Goal: Information Seeking & Learning: Stay updated

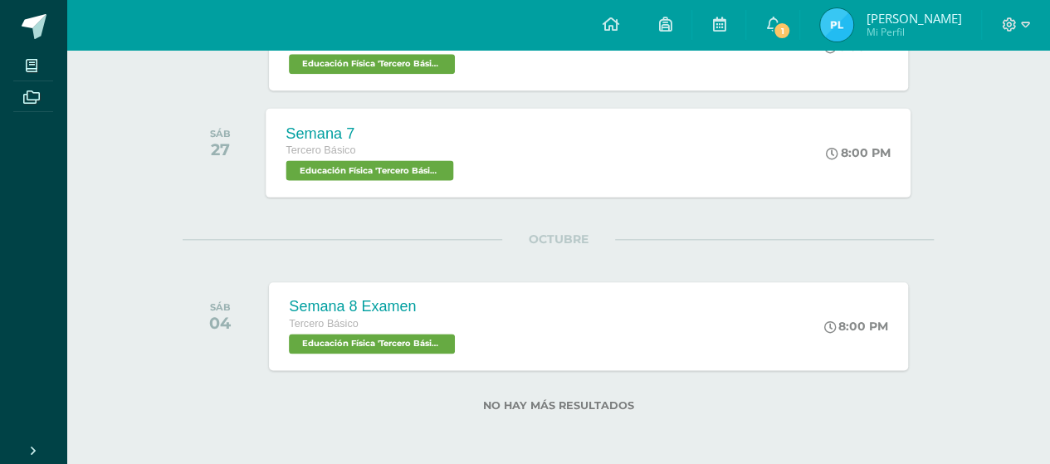
scroll to position [193, 0]
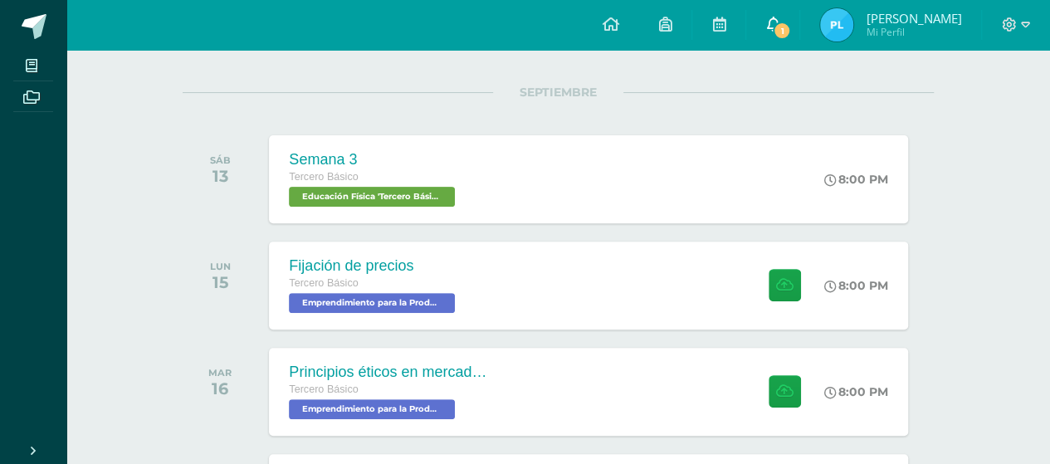
click at [779, 22] on icon at bounding box center [772, 24] width 13 height 15
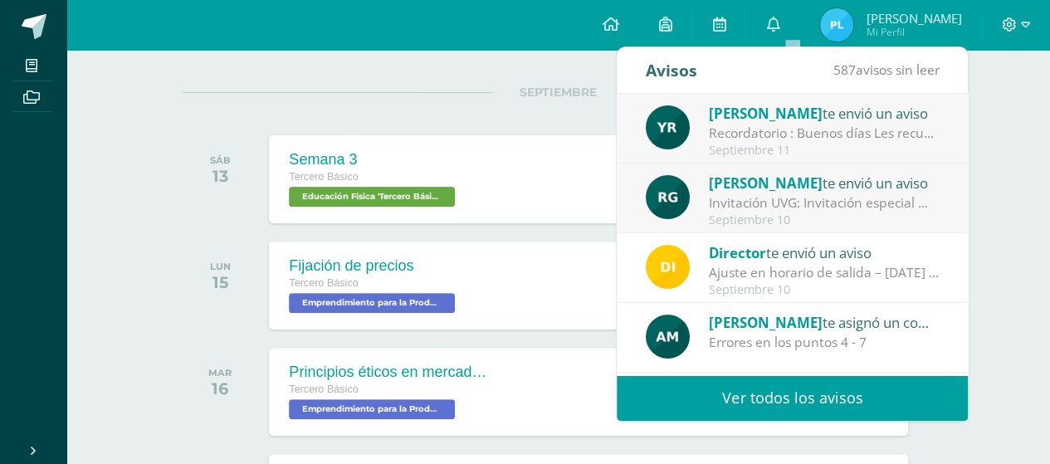
click at [835, 126] on div "Recordatorio : Buenos días Les recuerdo que el [DATE] es el último día para rec…" at bounding box center [824, 133] width 231 height 19
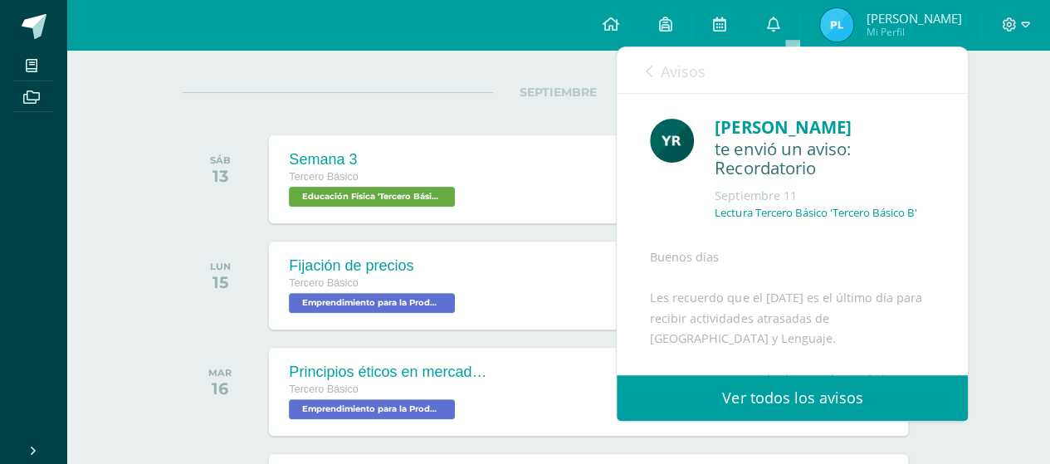
scroll to position [83, 0]
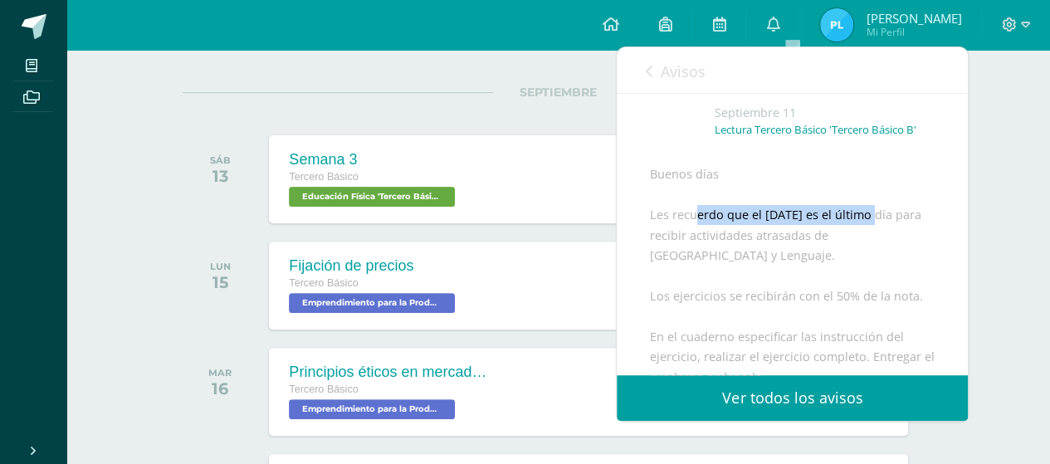
drag, startPoint x: 697, startPoint y: 232, endPoint x: 879, endPoint y: 238, distance: 181.9
click at [879, 238] on div "Buenos días Les recuerdo que el [DATE] es el último día para recibir actividade…" at bounding box center [792, 387] width 285 height 447
click at [908, 215] on div "Buenos días Les recuerdo que el [DATE] es el último día para recibir actividade…" at bounding box center [792, 387] width 285 height 447
drag, startPoint x: 709, startPoint y: 268, endPoint x: 899, endPoint y: 269, distance: 190.1
click at [899, 269] on div "Buenos días Les recuerdo que el [DATE] es el último día para recibir actividade…" at bounding box center [792, 387] width 285 height 447
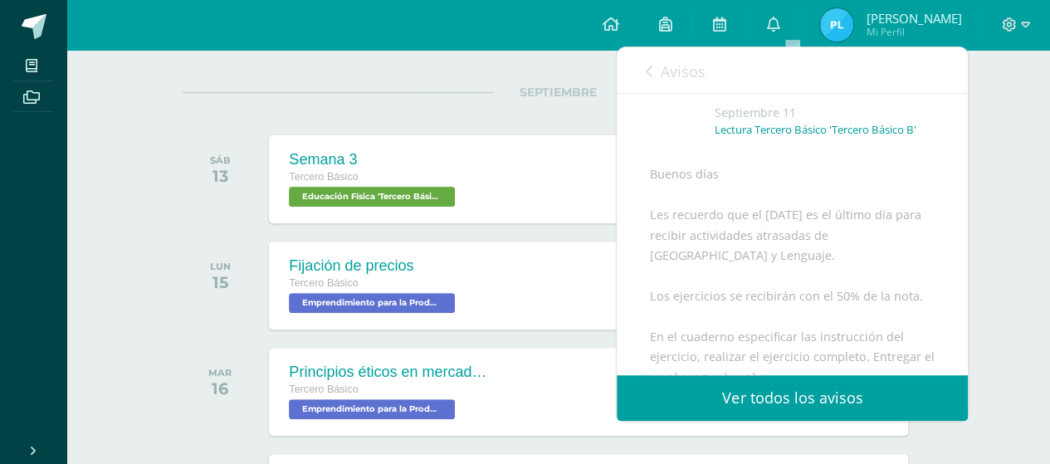
click at [896, 273] on div "Buenos días Les recuerdo que el [DATE] es el último día para recibir actividade…" at bounding box center [792, 387] width 285 height 447
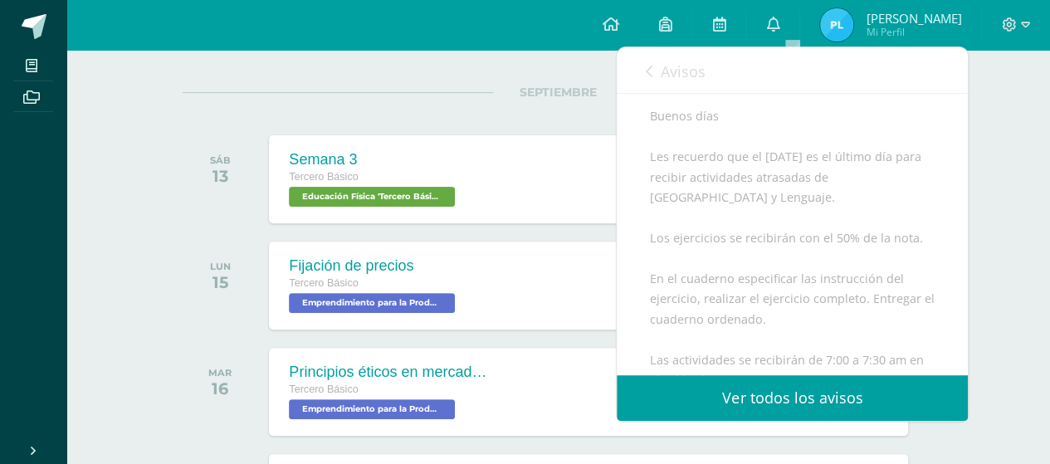
scroll to position [166, 0]
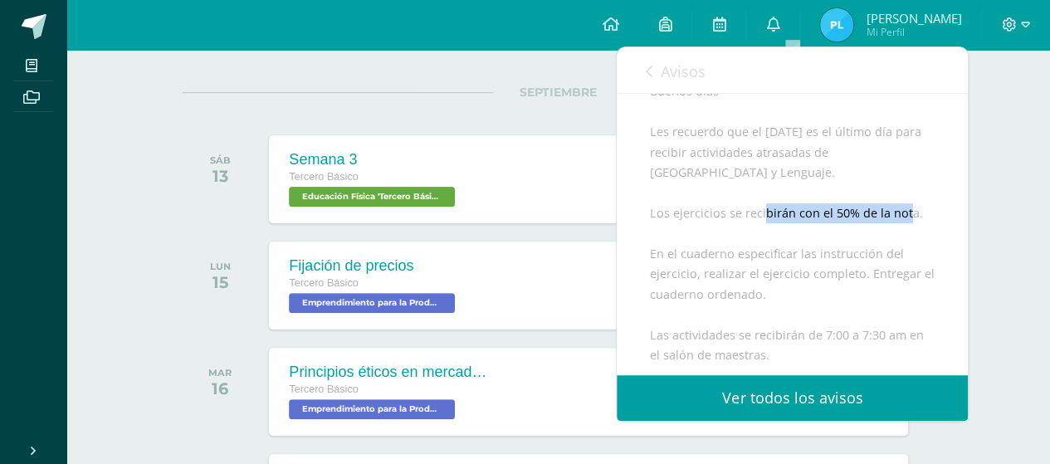
drag, startPoint x: 764, startPoint y: 236, endPoint x: 905, endPoint y: 239, distance: 140.3
click at [905, 239] on div "Buenos días Les recuerdo que el [DATE] es el último día para recibir actividade…" at bounding box center [792, 304] width 285 height 447
click at [749, 260] on div "Buenos días Les recuerdo que el [DATE] es el último día para recibir actividade…" at bounding box center [792, 304] width 285 height 447
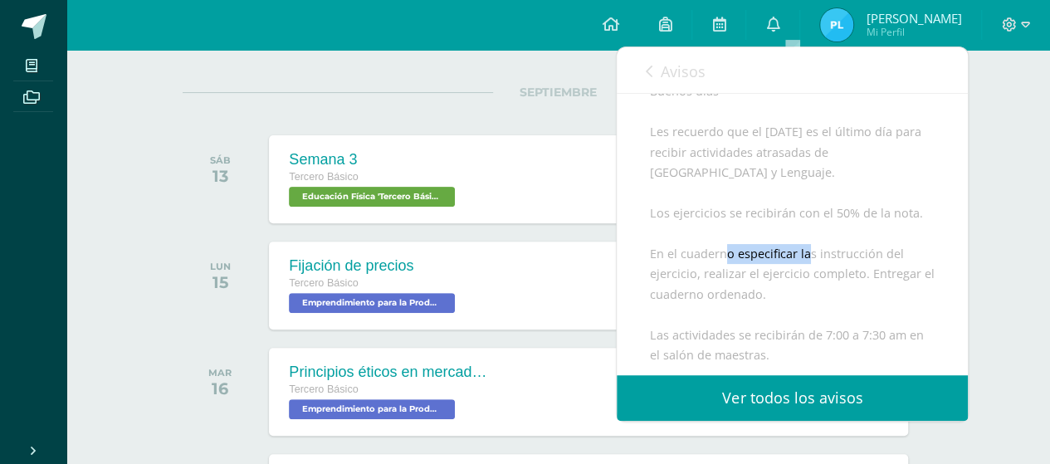
drag, startPoint x: 725, startPoint y: 266, endPoint x: 809, endPoint y: 273, distance: 84.1
click at [808, 273] on div "Buenos días Les recuerdo que el [DATE] es el último día para recibir actividade…" at bounding box center [792, 304] width 285 height 447
click at [798, 303] on div "Buenos días Les recuerdo que el [DATE] es el último día para recibir actividade…" at bounding box center [792, 304] width 285 height 447
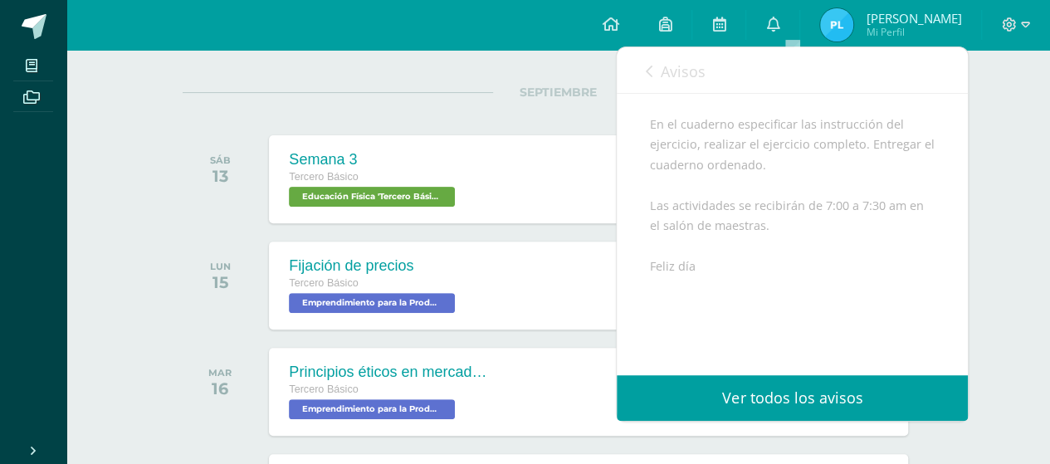
scroll to position [332, 0]
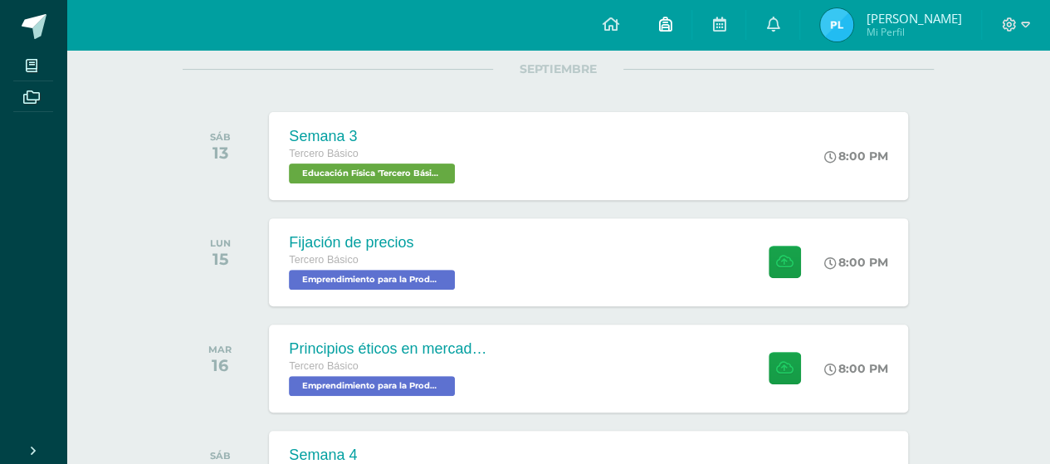
scroll to position [110, 0]
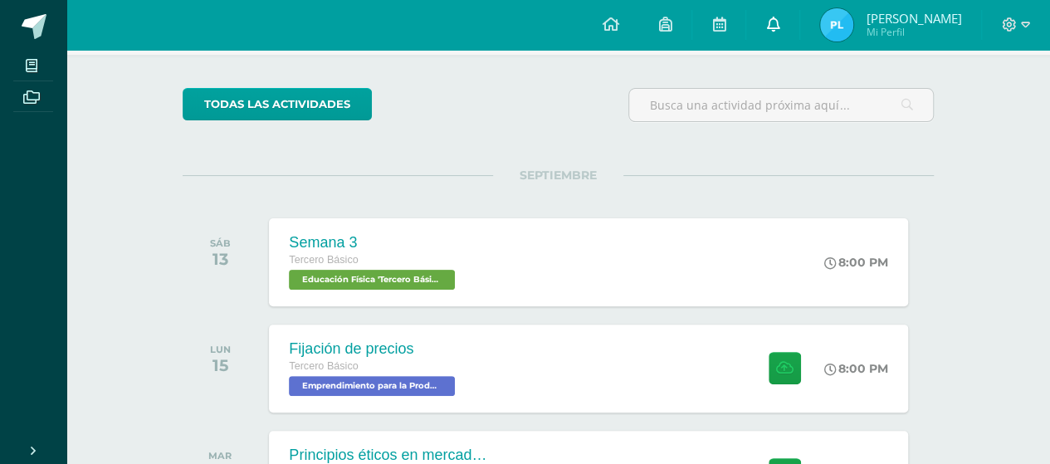
click at [779, 16] on span at bounding box center [772, 25] width 13 height 18
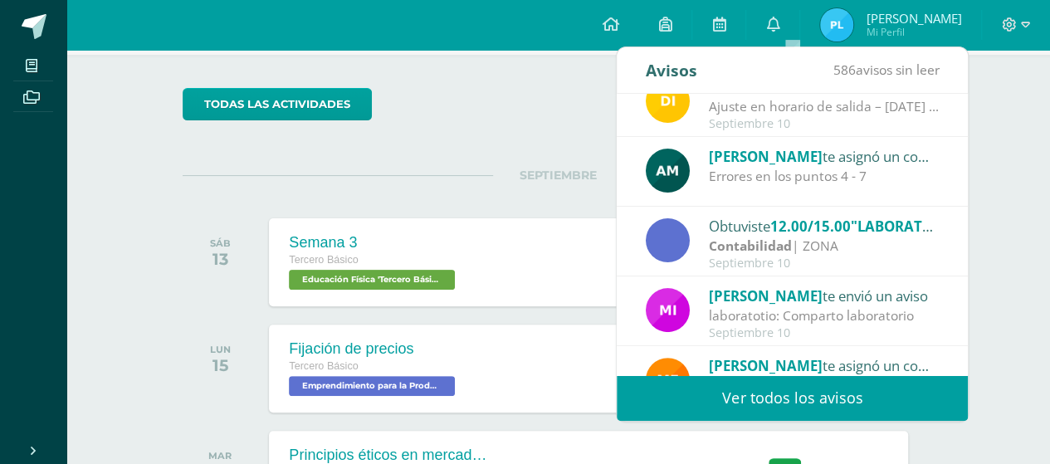
scroll to position [249, 0]
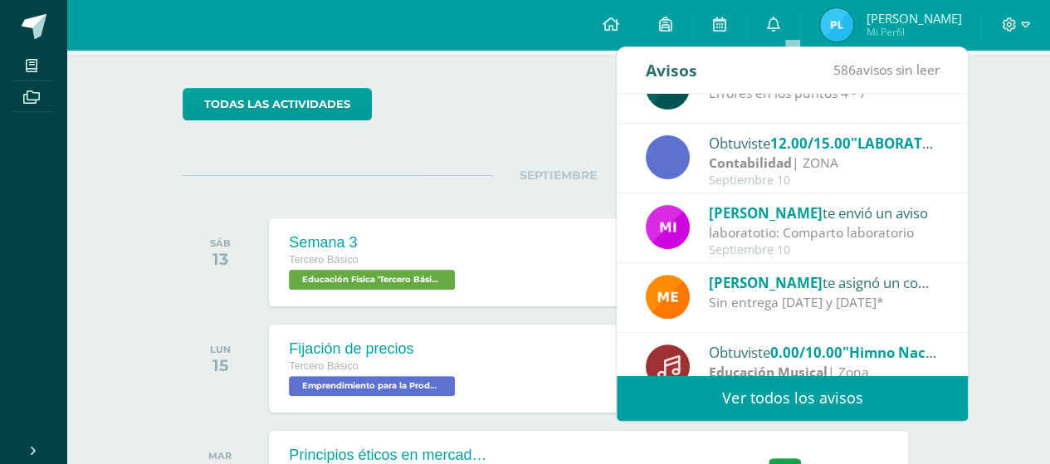
click at [773, 218] on span "[PERSON_NAME]" at bounding box center [766, 212] width 114 height 19
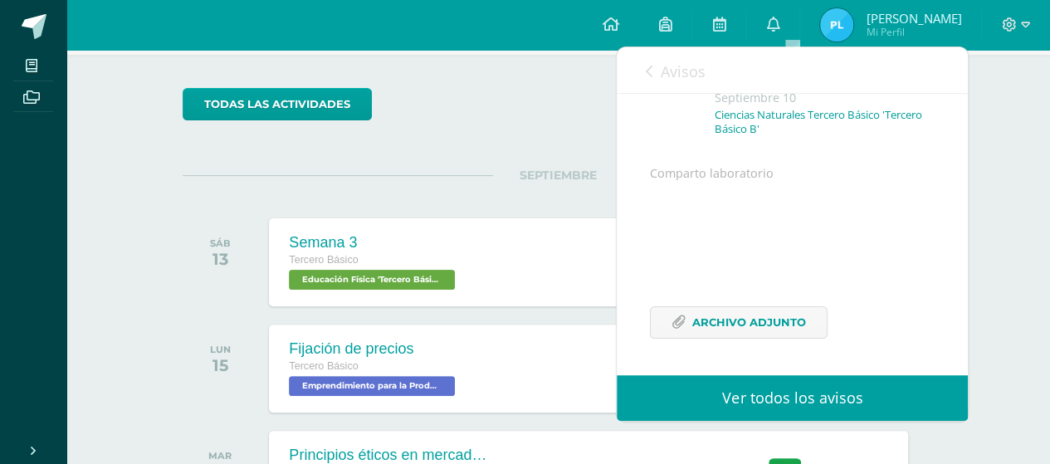
scroll to position [138, 0]
click at [744, 328] on span "Archivo Adjunto" at bounding box center [749, 322] width 114 height 31
